Goal: Information Seeking & Learning: Learn about a topic

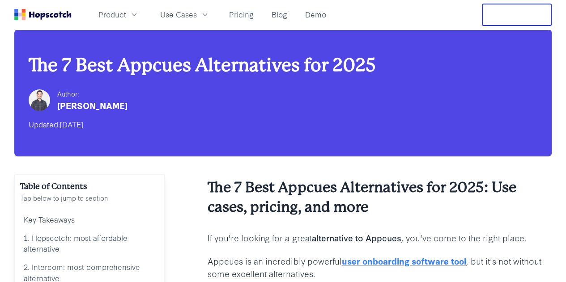
click at [126, 10] on span "Product" at bounding box center [112, 14] width 28 height 11
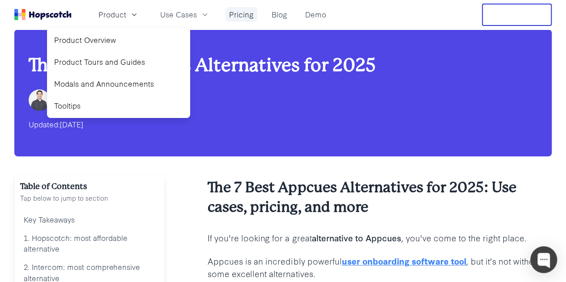
click at [257, 14] on link "Pricing" at bounding box center [241, 14] width 32 height 15
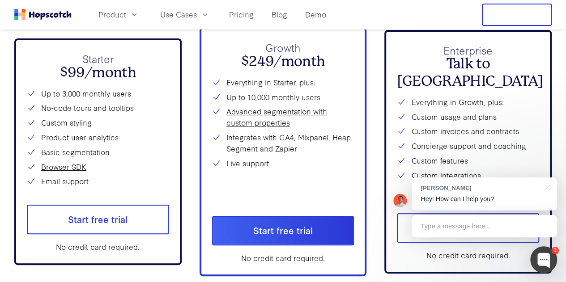
scroll to position [3258, 0]
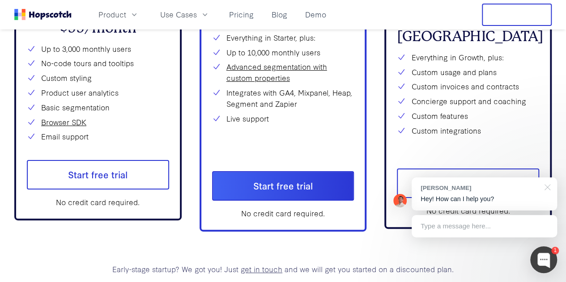
click at [550, 190] on div at bounding box center [545, 187] width 22 height 18
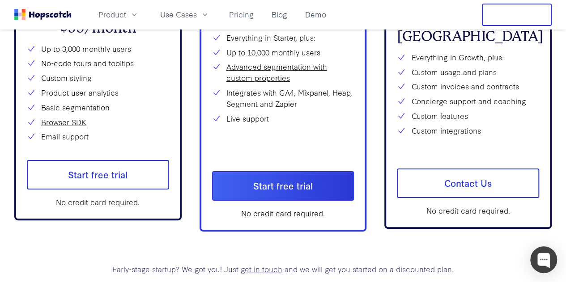
click at [374, 231] on div "Starter $99/month Up to 3,000 monthly users No-code tours and tooltips Custom s…" at bounding box center [282, 107] width 537 height 249
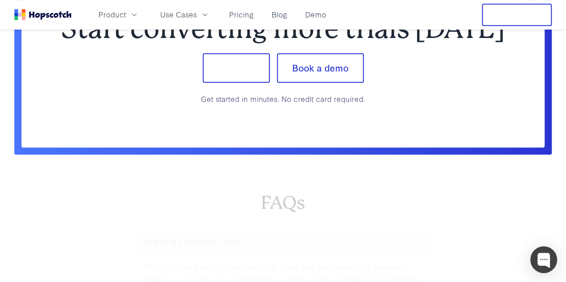
scroll to position [3660, 0]
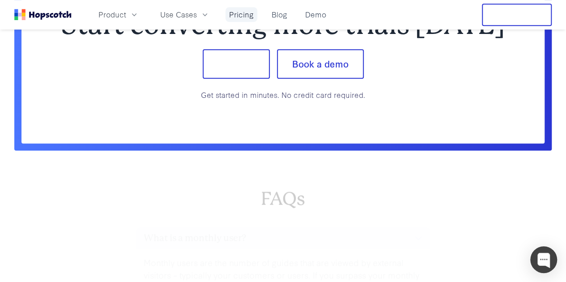
click at [257, 17] on link "Pricing" at bounding box center [241, 14] width 32 height 15
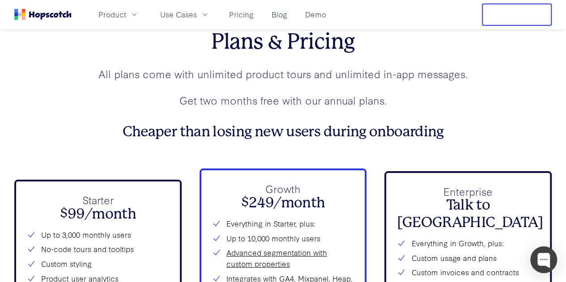
scroll to position [3071, 0]
click at [385, 173] on div "Plans & Pricing All plans come with unlimited product tours and unlimited in-ap…" at bounding box center [282, 246] width 537 height 432
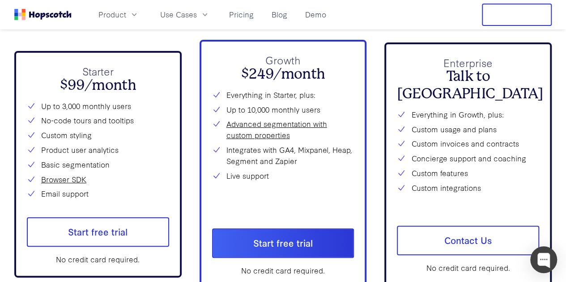
scroll to position [3206, 0]
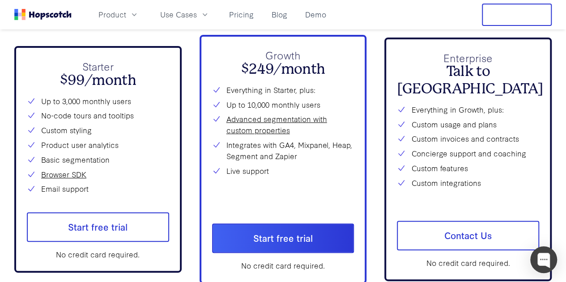
drag, startPoint x: 381, startPoint y: 212, endPoint x: 381, endPoint y: 217, distance: 4.5
click at [381, 217] on div "Starter $99/month Up to 3,000 monthly users No-code tours and tooltips Custom s…" at bounding box center [282, 159] width 537 height 249
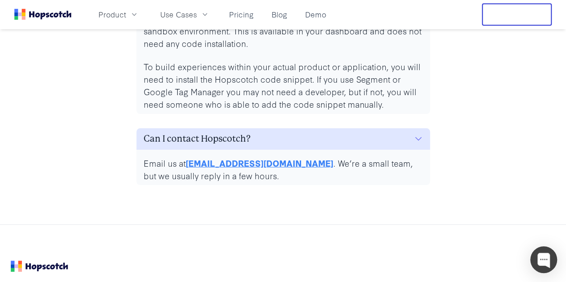
scroll to position [4234, 0]
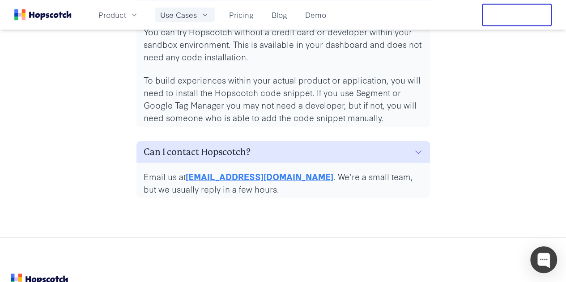
click at [209, 17] on icon "button" at bounding box center [204, 14] width 9 height 9
